Goal: Transaction & Acquisition: Purchase product/service

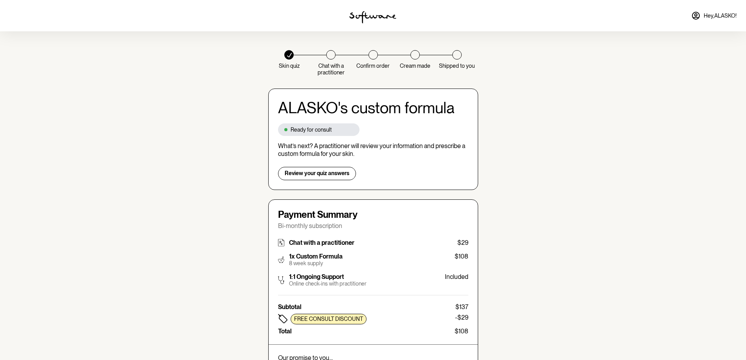
click at [362, 19] on img at bounding box center [373, 17] width 47 height 13
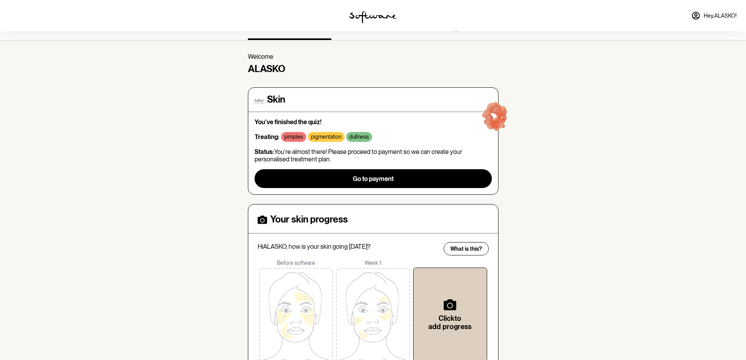
scroll to position [70, 0]
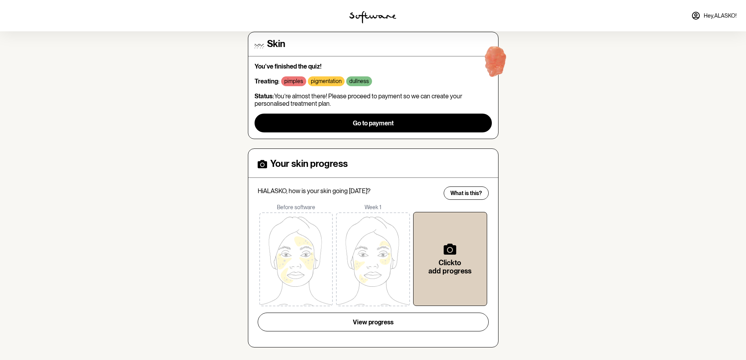
click at [321, 80] on p "pigmentation" at bounding box center [326, 81] width 31 height 7
click at [701, 13] on link "Hey, [GEOGRAPHIC_DATA] !" at bounding box center [714, 15] width 55 height 19
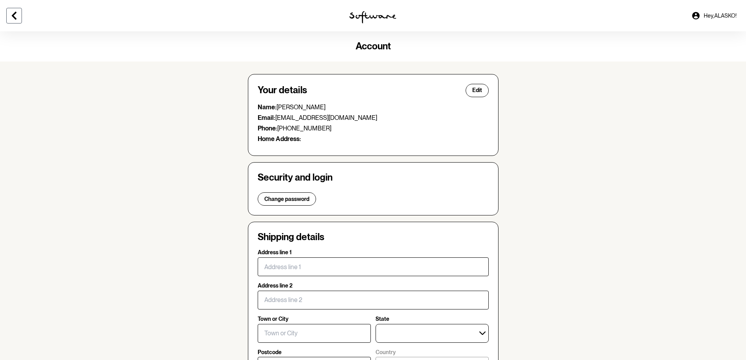
click at [13, 12] on icon at bounding box center [13, 15] width 9 height 9
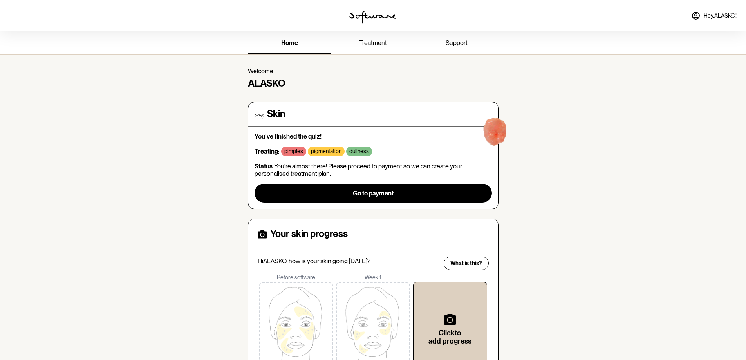
click at [389, 31] on div "home treatment support" at bounding box center [373, 42] width 263 height 23
click at [388, 36] on link "treatment" at bounding box center [372, 44] width 83 height 22
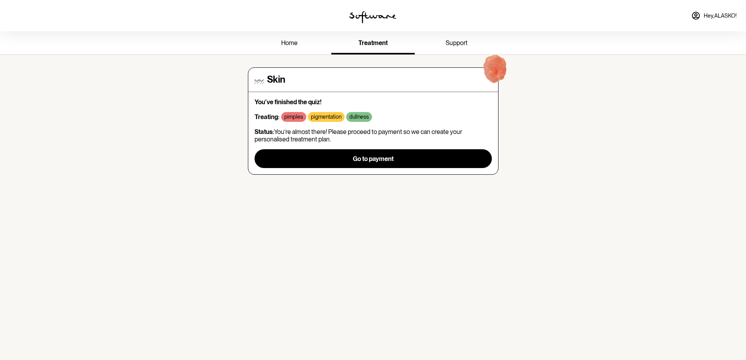
click at [455, 45] on span "support" at bounding box center [457, 42] width 22 height 7
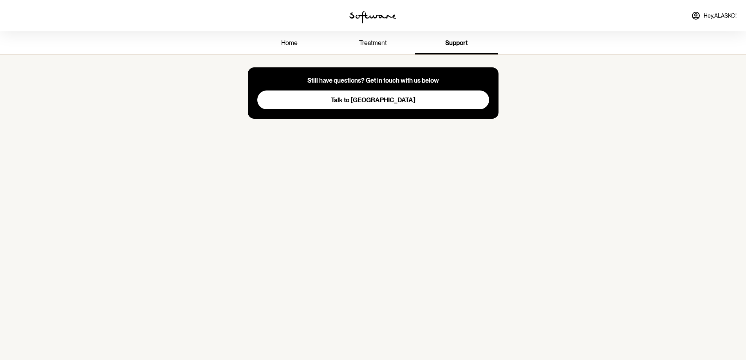
click at [380, 45] on span "treatment" at bounding box center [373, 42] width 28 height 7
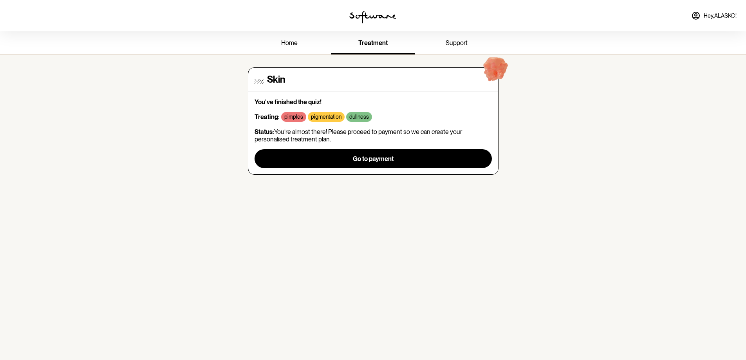
click at [304, 43] on link "home" at bounding box center [289, 44] width 83 height 22
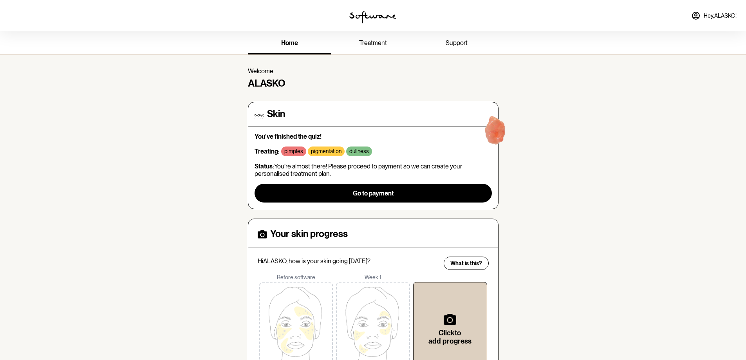
click at [373, 37] on link "treatment" at bounding box center [372, 44] width 83 height 22
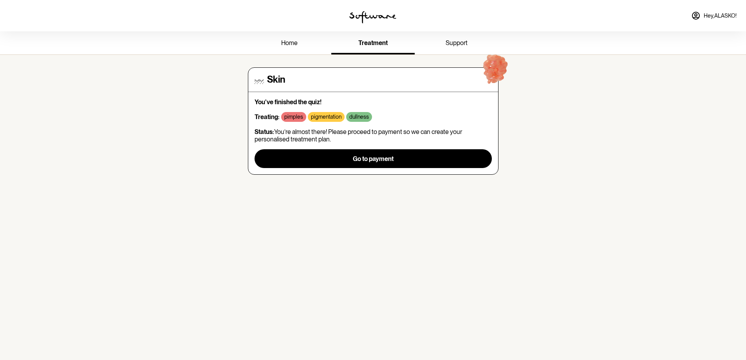
click at [301, 43] on link "home" at bounding box center [289, 44] width 83 height 22
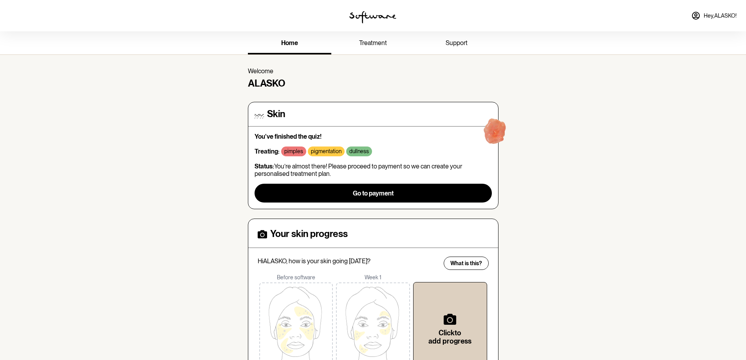
click at [461, 42] on span "support" at bounding box center [457, 42] width 22 height 7
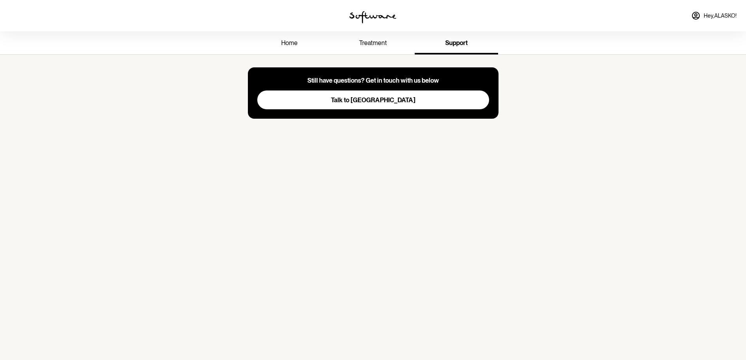
click at [385, 42] on span "treatment" at bounding box center [373, 42] width 28 height 7
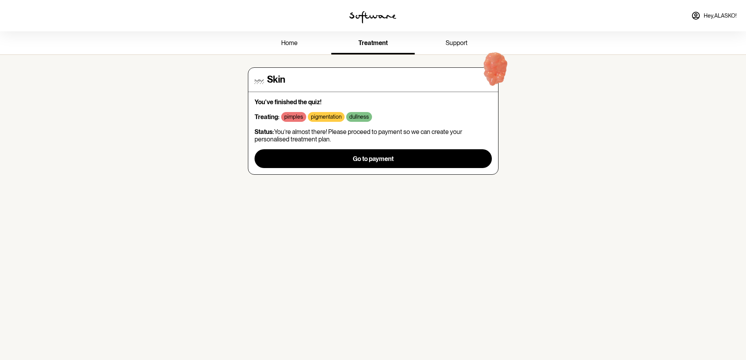
click at [302, 45] on link "home" at bounding box center [289, 44] width 83 height 22
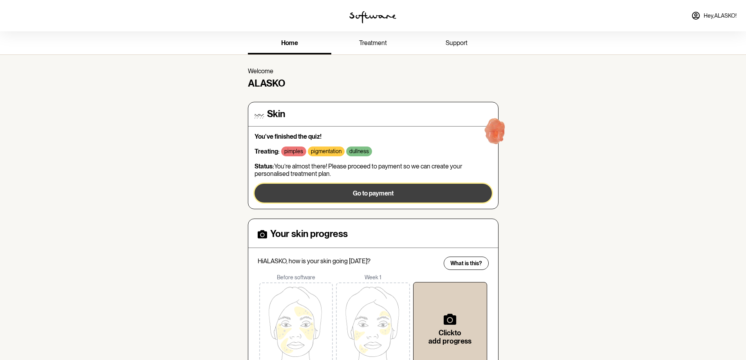
click at [348, 193] on button "Go to payment" at bounding box center [373, 193] width 237 height 19
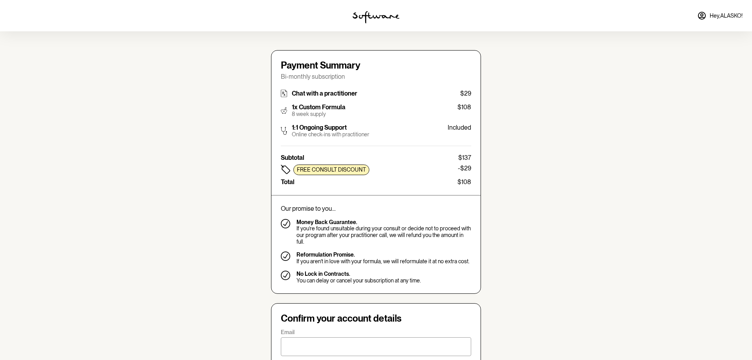
type input "[EMAIL_ADDRESS][DOMAIN_NAME]"
type input "[PHONE_NUMBER]"
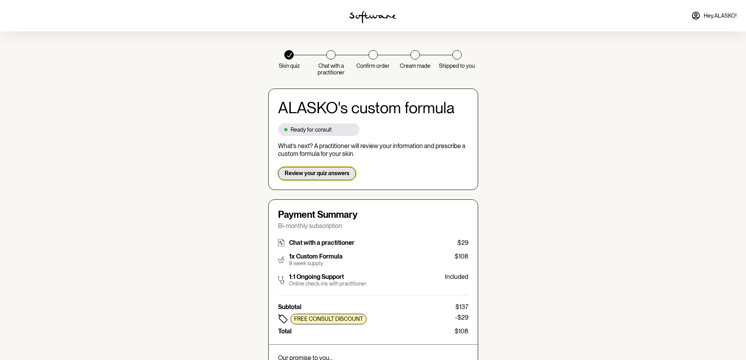
click at [317, 175] on span "Review your quiz answers" at bounding box center [317, 173] width 65 height 7
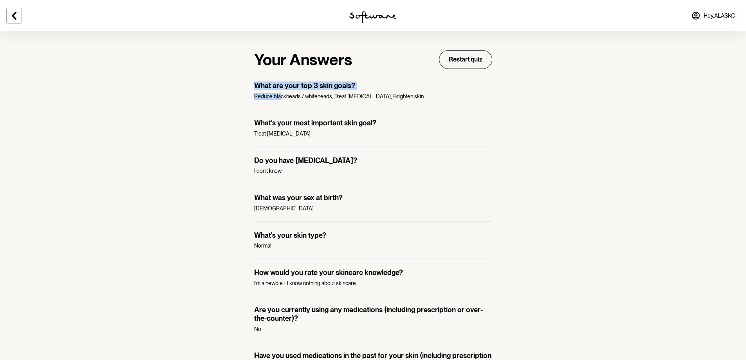
drag, startPoint x: 281, startPoint y: 96, endPoint x: 245, endPoint y: 126, distance: 47.3
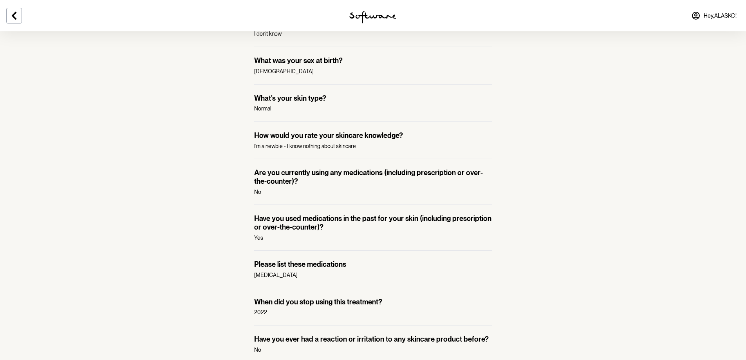
scroll to position [196, 0]
